Goal: Transaction & Acquisition: Purchase product/service

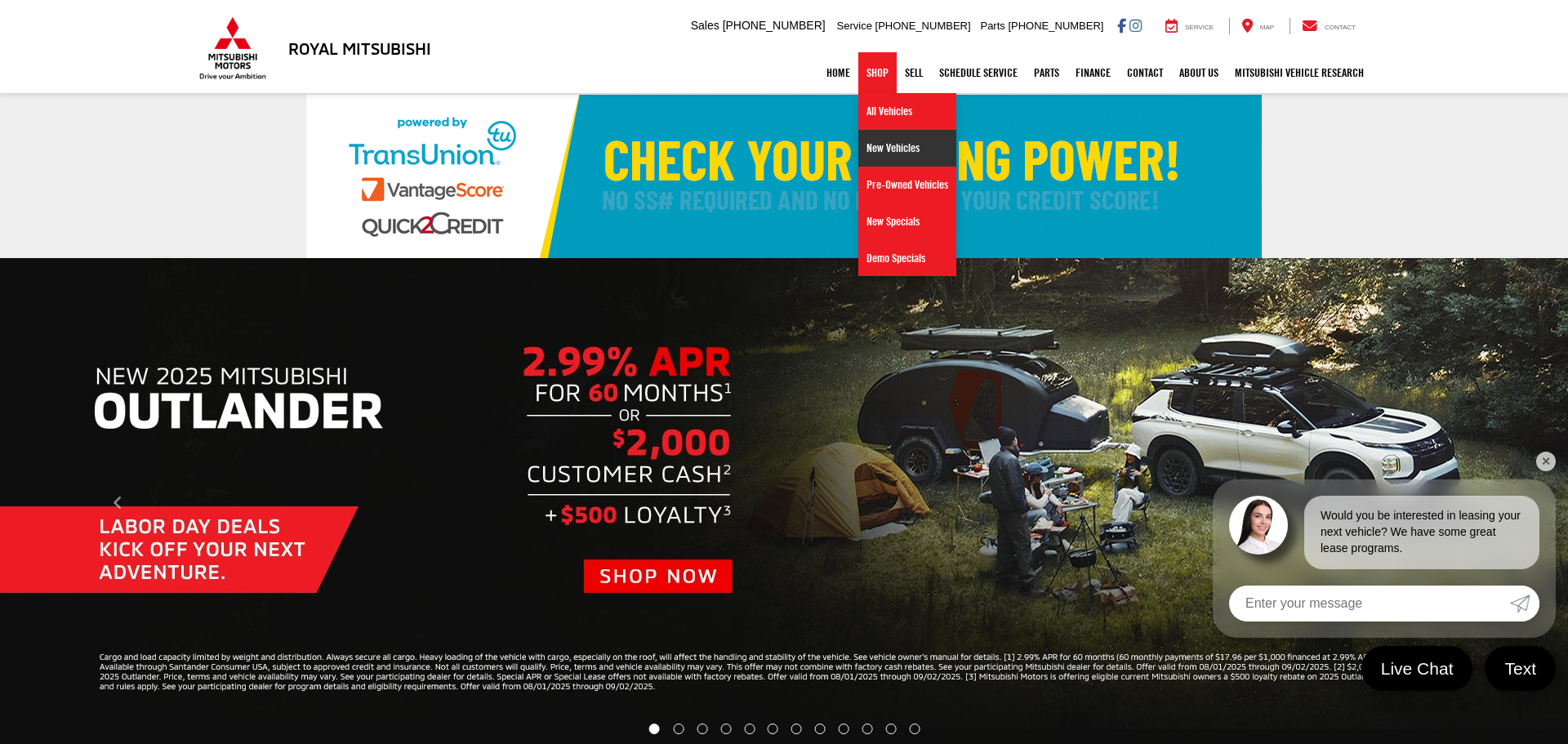
click at [889, 151] on link "New Vehicles" at bounding box center [907, 148] width 98 height 37
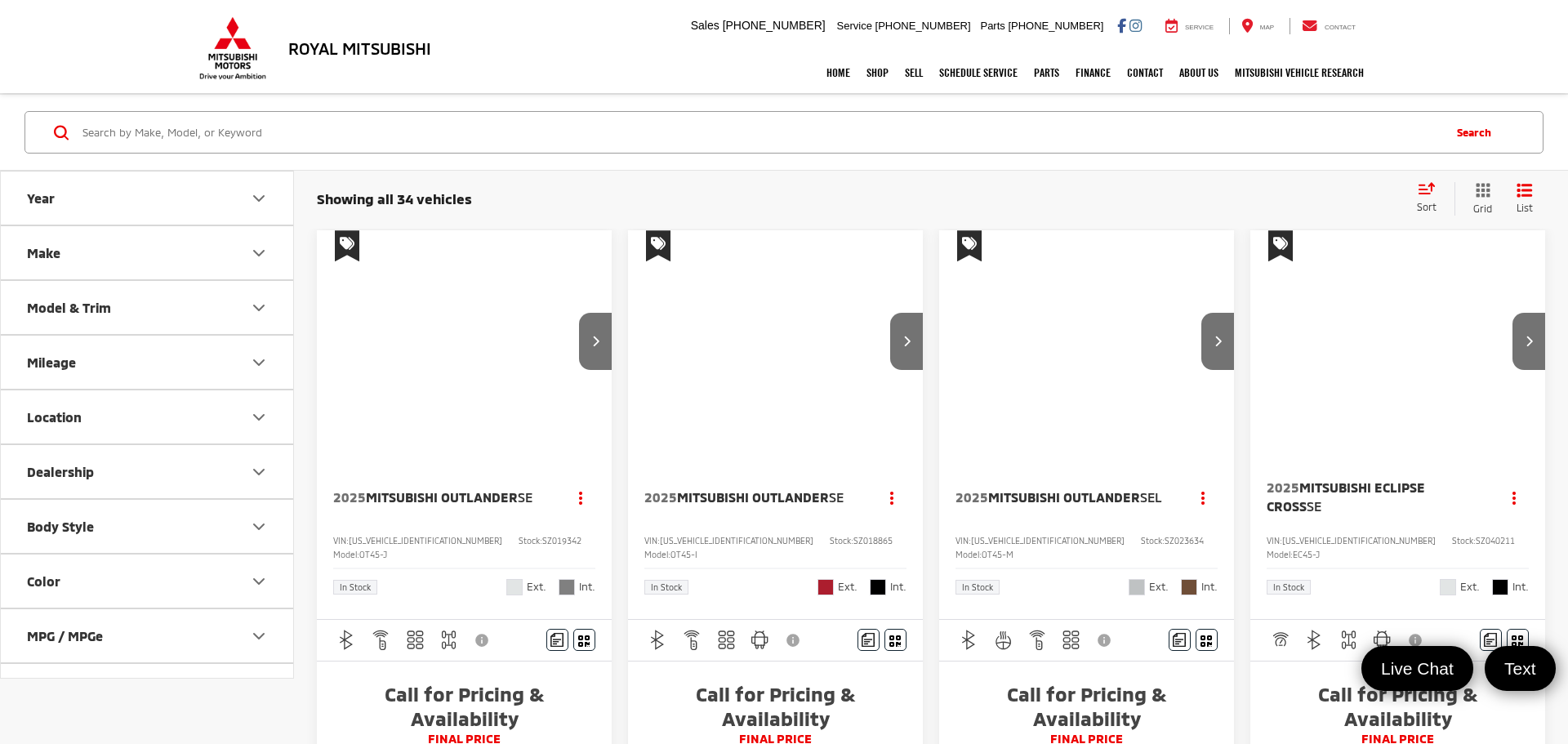
click at [95, 129] on input "Search by Make, Model, or Keyword" at bounding box center [760, 132] width 1360 height 39
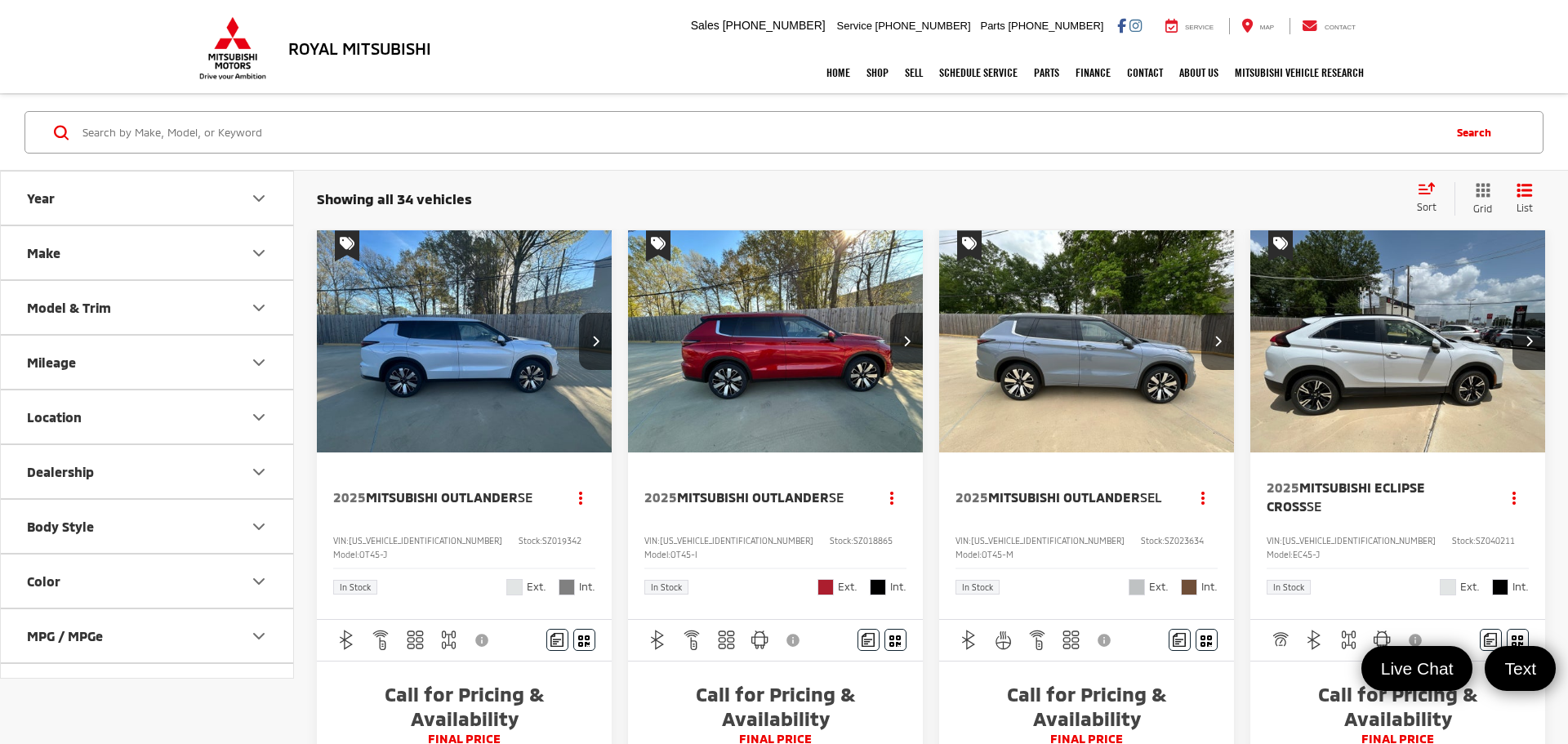
click at [94, 131] on input "Search by Make, Model, or Keyword" at bounding box center [760, 132] width 1360 height 39
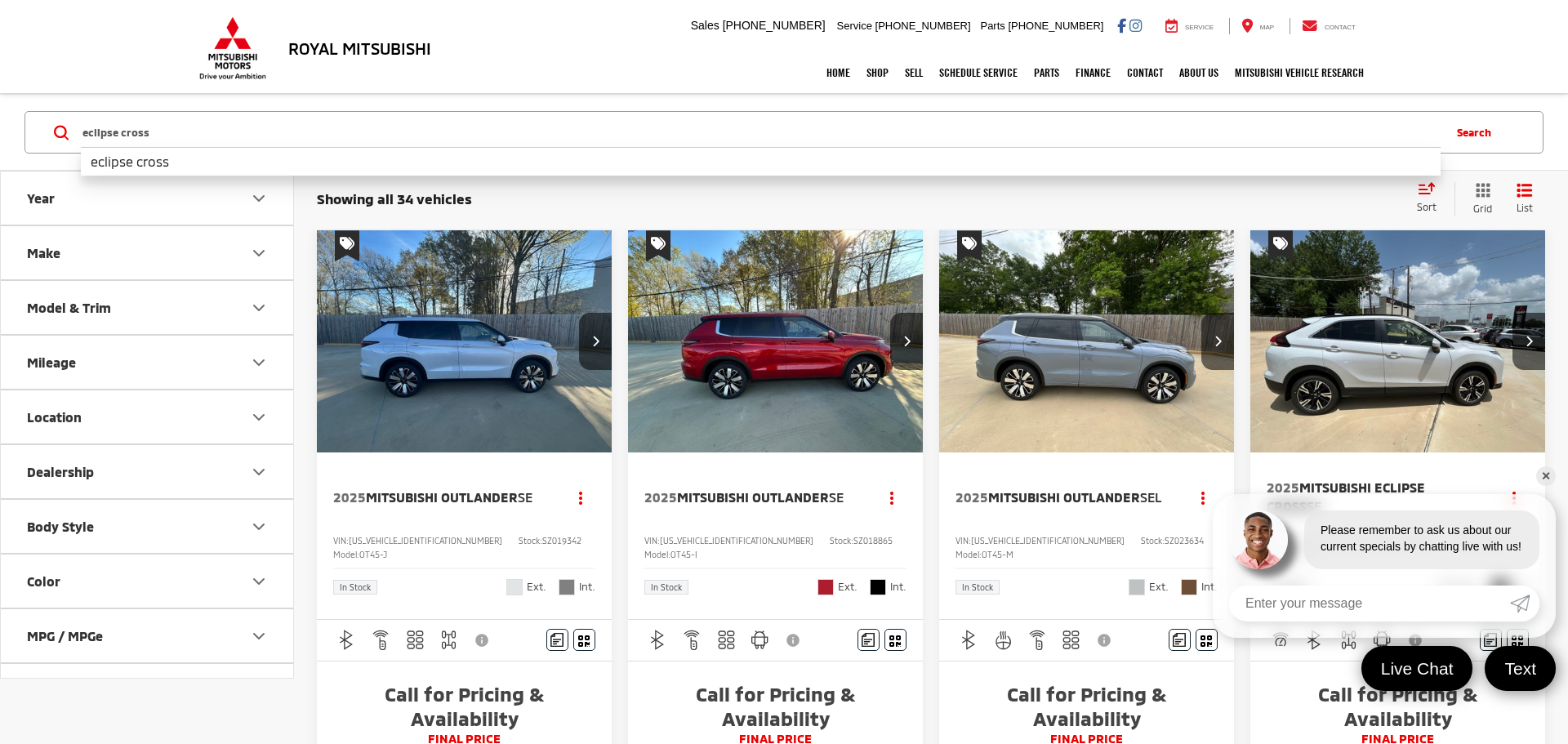
type input "eclipse cross"
